Goal: Book appointment/travel/reservation

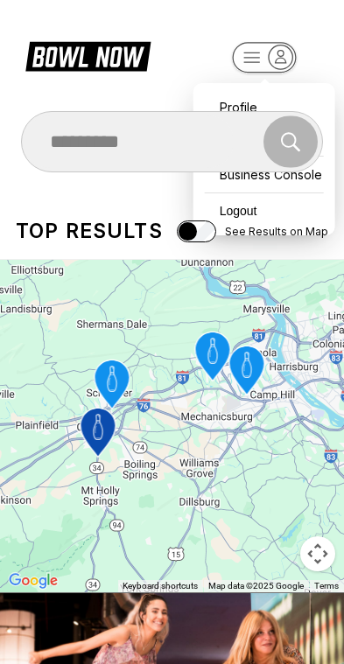
click at [276, 65] on icon "button" at bounding box center [280, 57] width 24 height 24
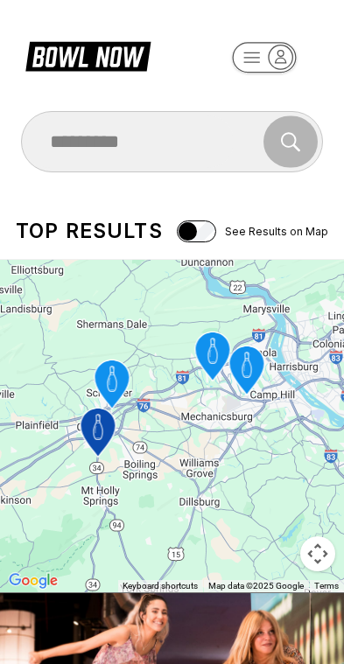
click at [275, 65] on icon "button" at bounding box center [280, 57] width 24 height 24
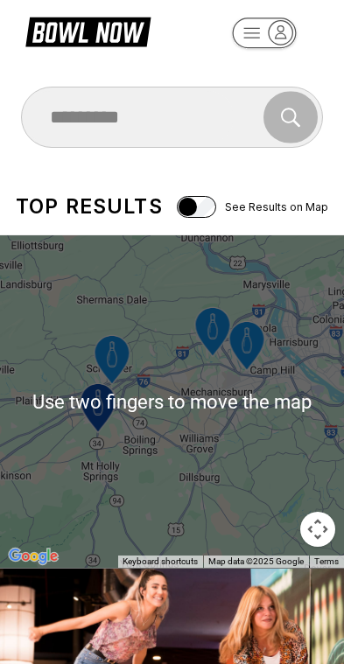
scroll to position [31, 0]
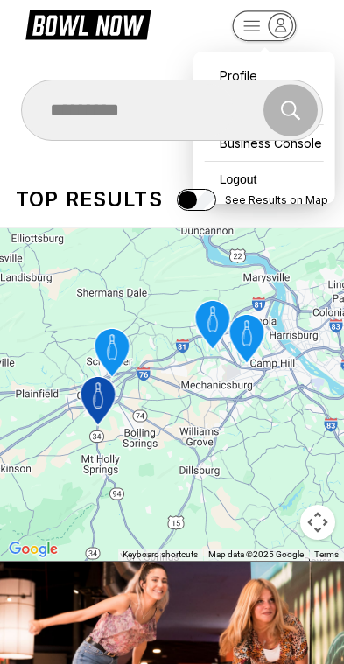
click at [269, 80] on div "Search" at bounding box center [172, 110] width 303 height 61
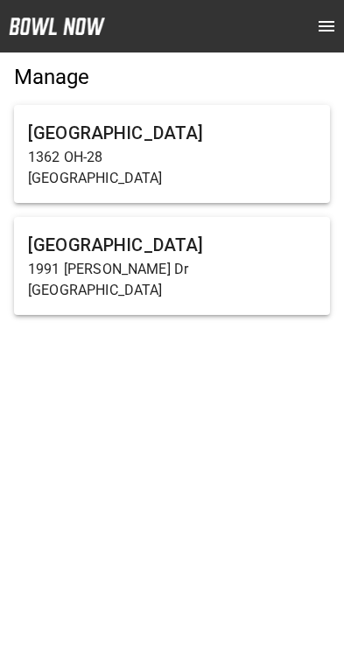
click at [224, 272] on p "1991 James E. Sauls Sr. Dr" at bounding box center [172, 269] width 288 height 21
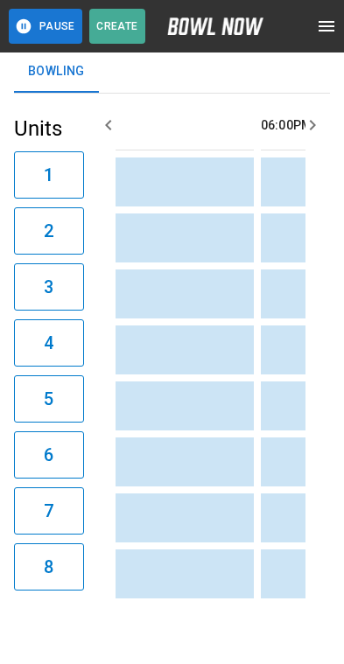
scroll to position [0, 1421]
